Goal: Task Accomplishment & Management: Complete application form

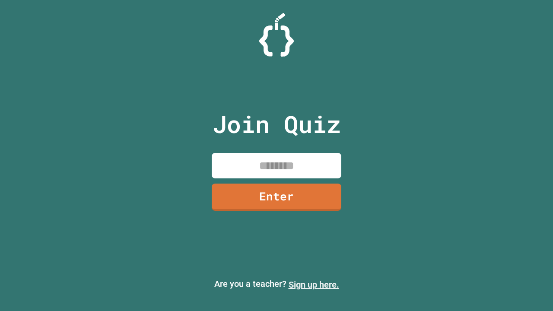
click at [314, 285] on link "Sign up here." at bounding box center [314, 285] width 51 height 10
